Goal: Transaction & Acquisition: Purchase product/service

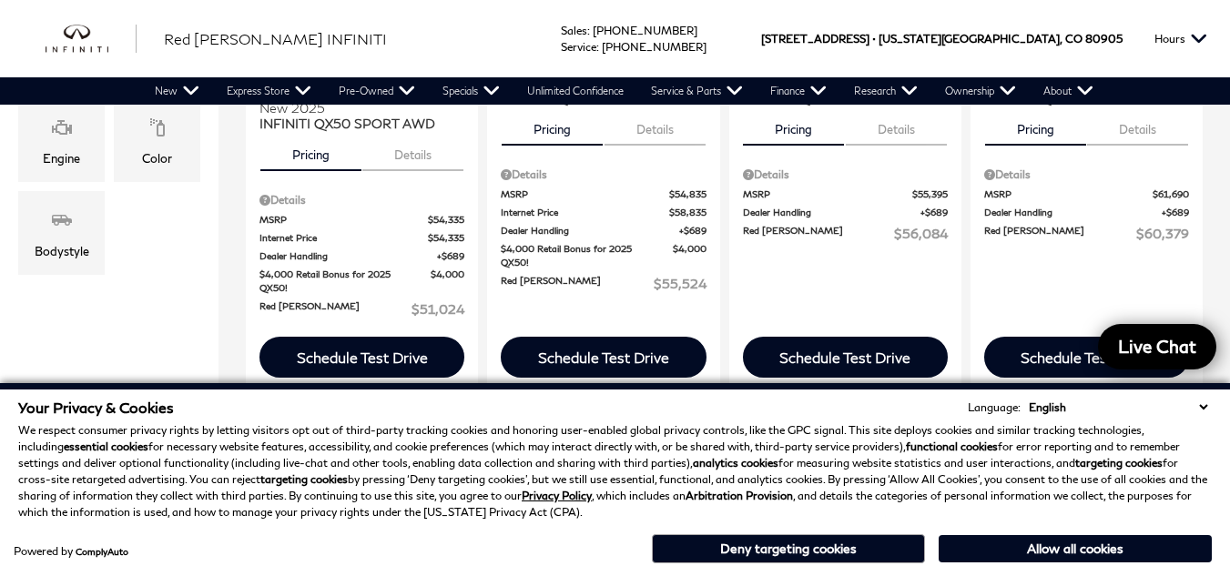
scroll to position [728, 0]
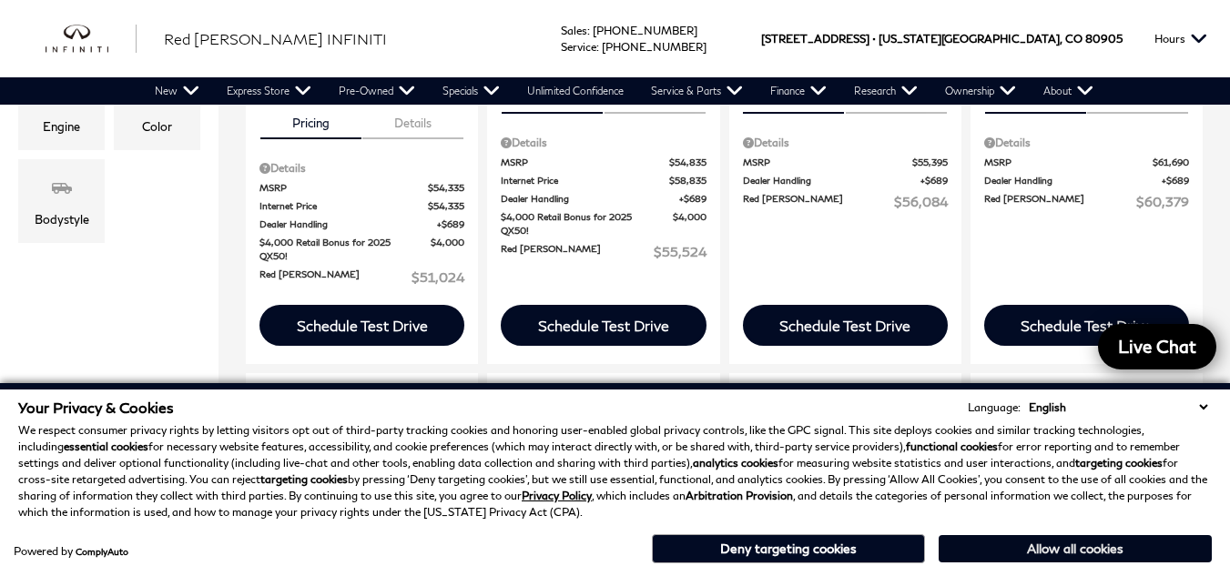
click at [1062, 549] on button "Allow all cookies" at bounding box center [1075, 548] width 273 height 27
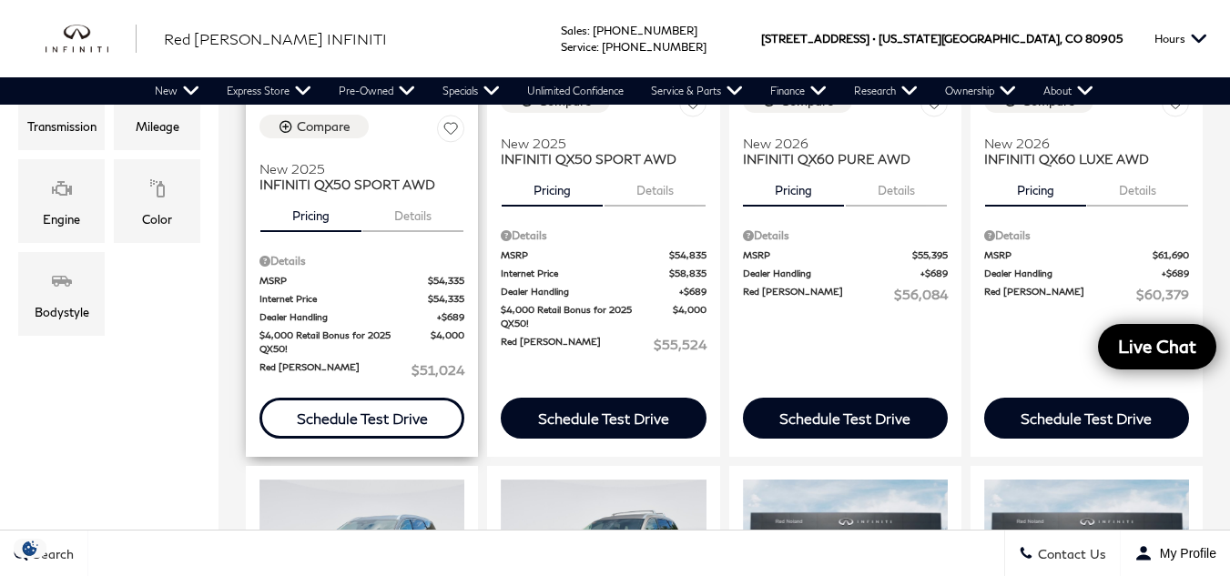
scroll to position [0, 0]
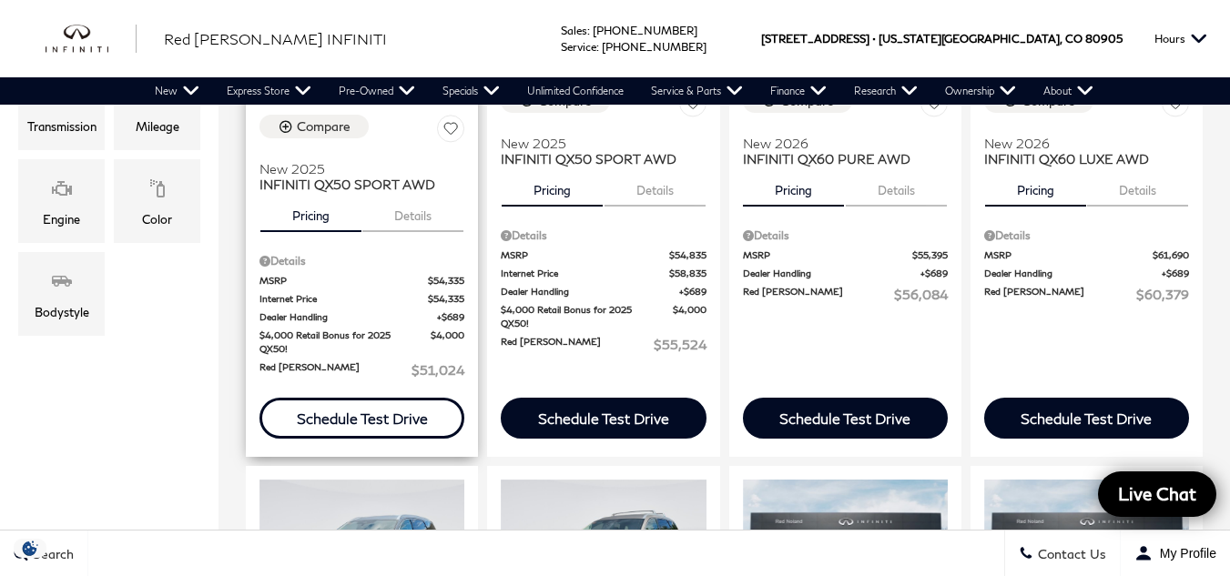
click at [346, 410] on div "Schedule Test Drive" at bounding box center [362, 418] width 131 height 17
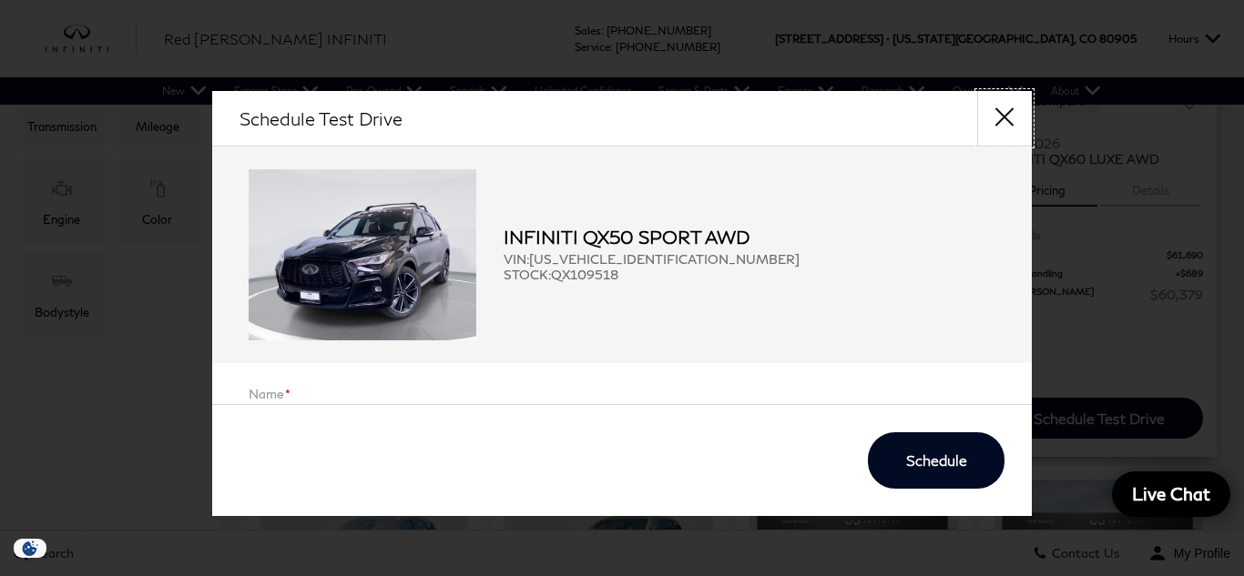
click at [995, 119] on button "close" at bounding box center [1004, 118] width 55 height 55
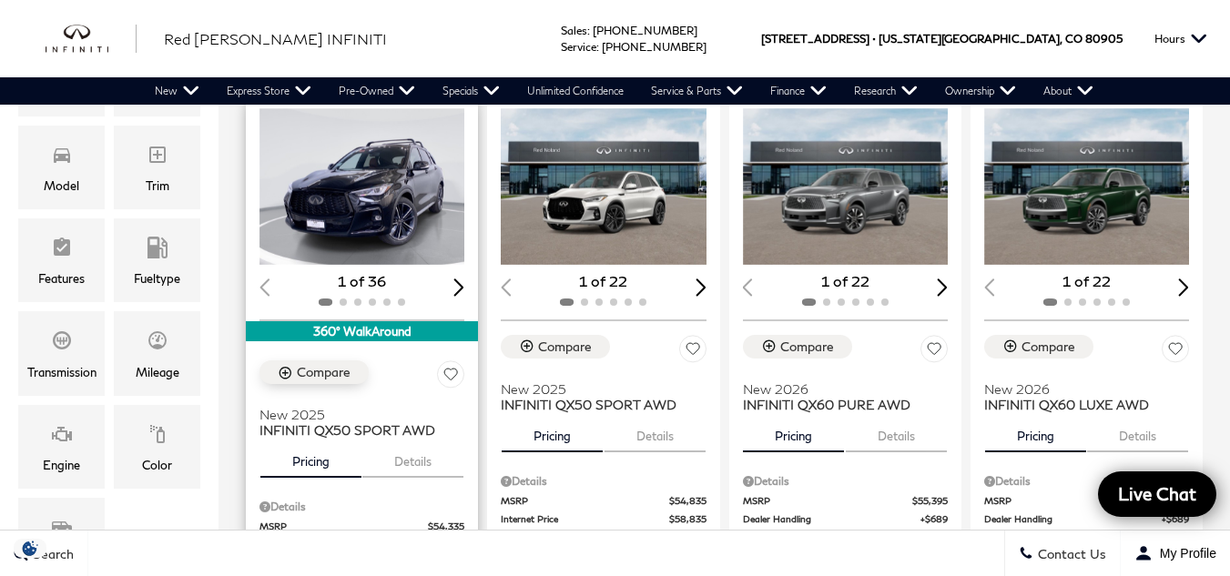
scroll to position [364, 0]
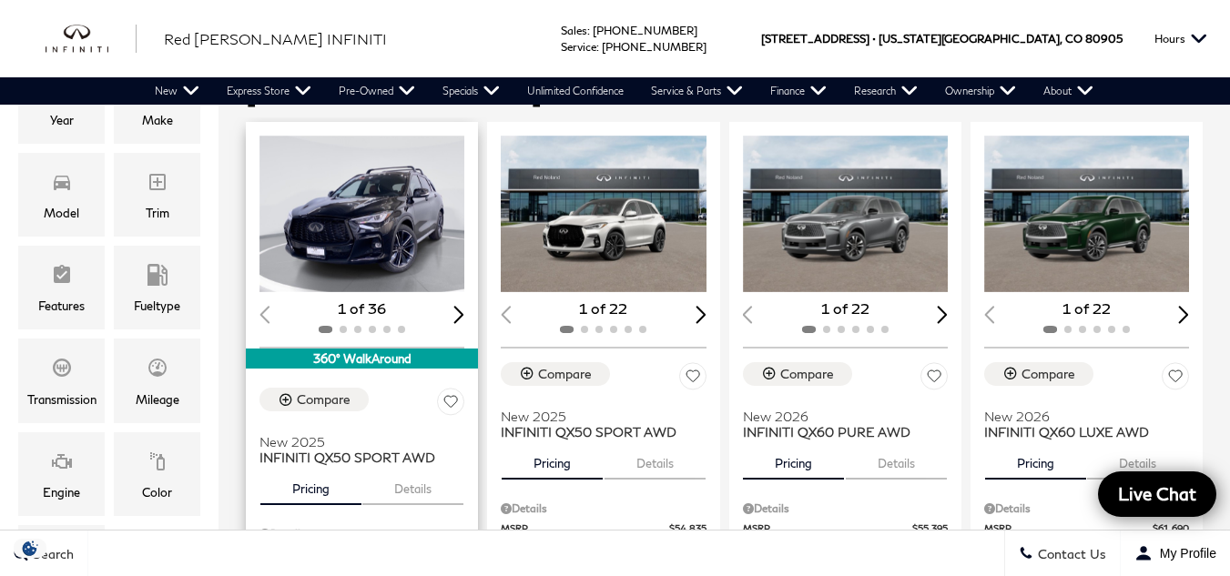
click at [386, 388] on div "Compare New 2025 INFINITI QX50 SPORT AWD" at bounding box center [361, 426] width 205 height 77
click at [378, 434] on span "New 2025" at bounding box center [354, 441] width 191 height 15
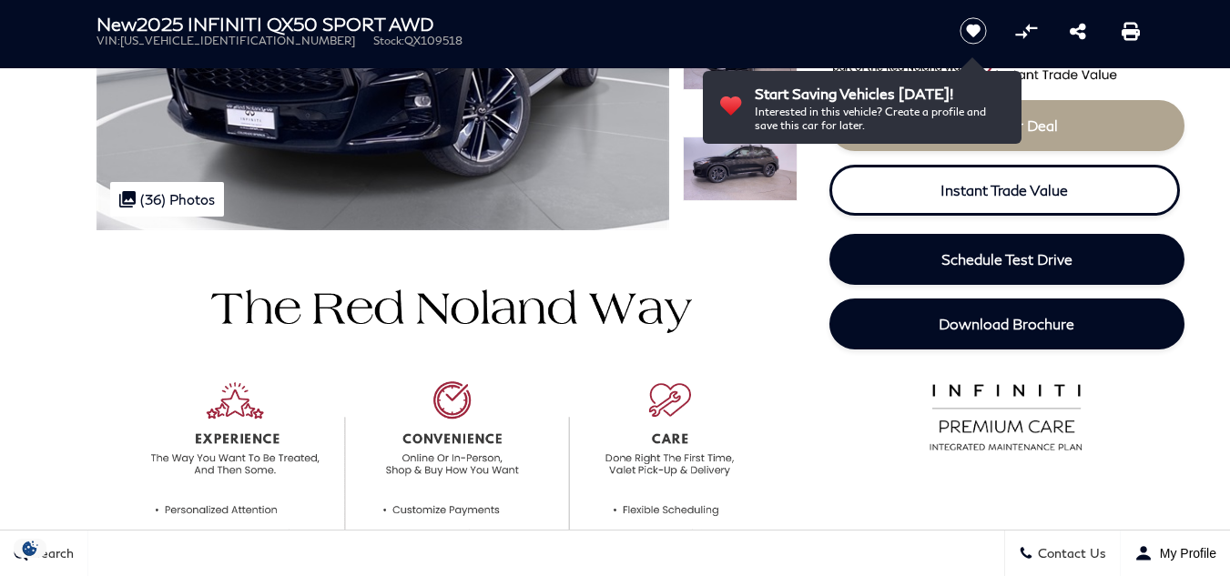
scroll to position [273, 0]
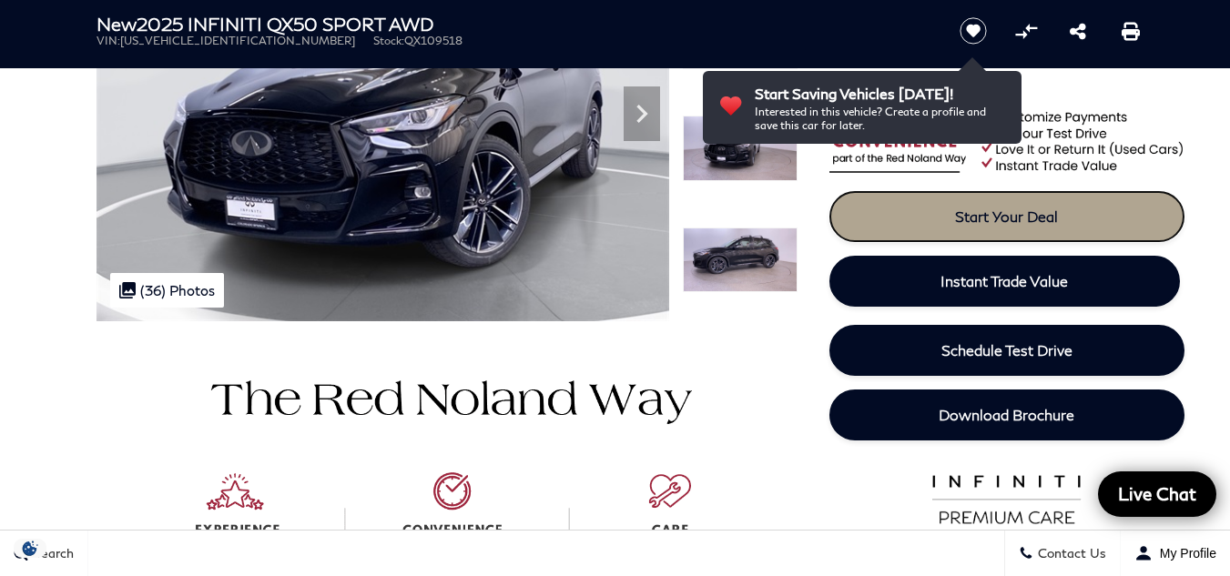
click at [974, 220] on span "Start Your Deal" at bounding box center [1006, 216] width 103 height 17
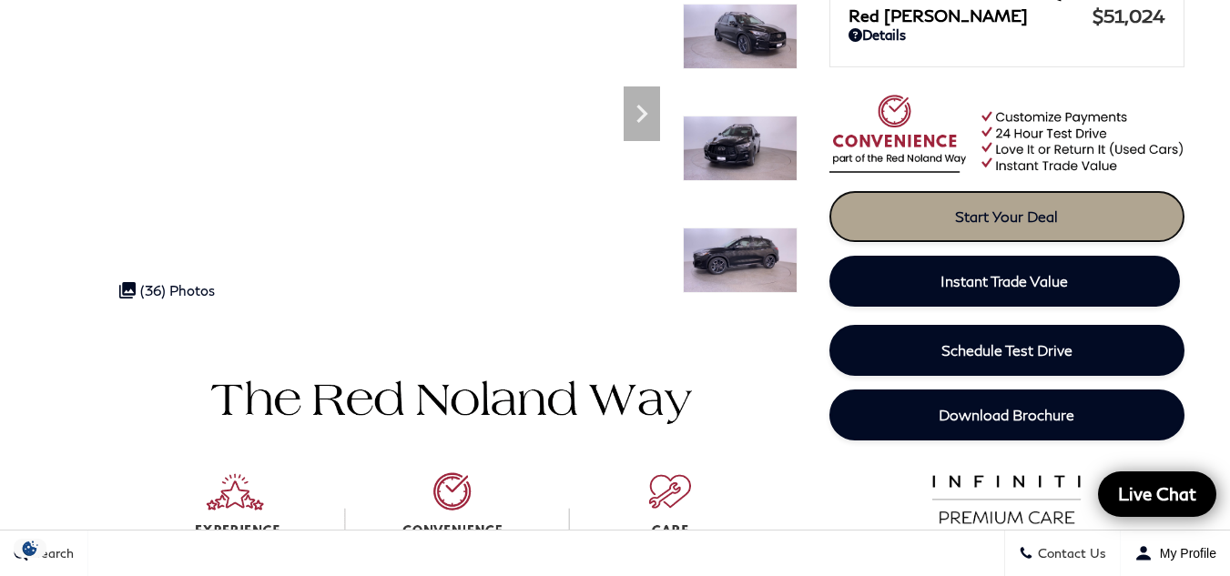
click at [991, 214] on span "Start Your Deal" at bounding box center [1006, 216] width 103 height 17
